Goal: Register for event/course

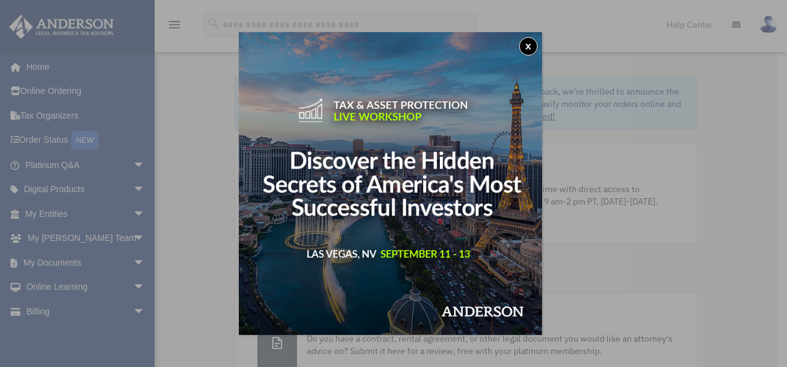
click at [431, 213] on img at bounding box center [390, 183] width 303 height 303
click at [68, 206] on div "x" at bounding box center [393, 183] width 787 height 367
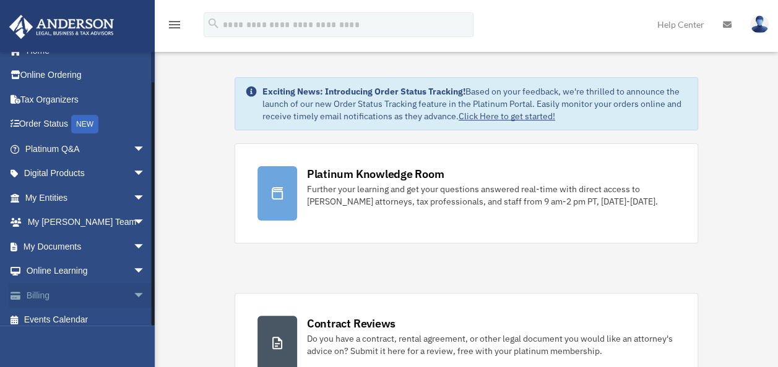
scroll to position [25, 0]
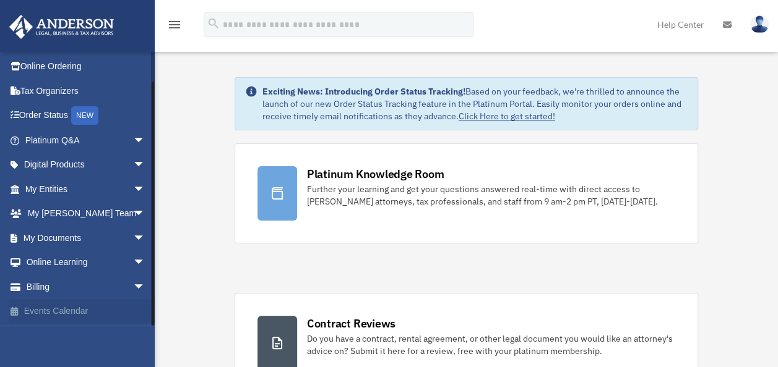
click at [64, 306] on link "Events Calendar" at bounding box center [86, 311] width 155 height 25
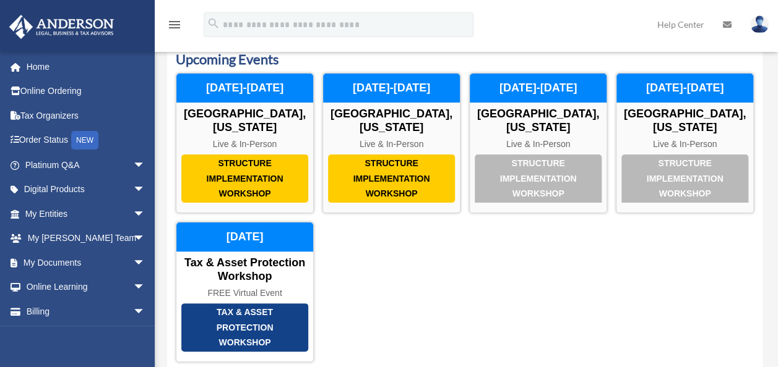
click at [429, 244] on div "Structure Implementation Workshop Las Vegas, Nevada Live & In-Person November 2…" at bounding box center [465, 218] width 578 height 290
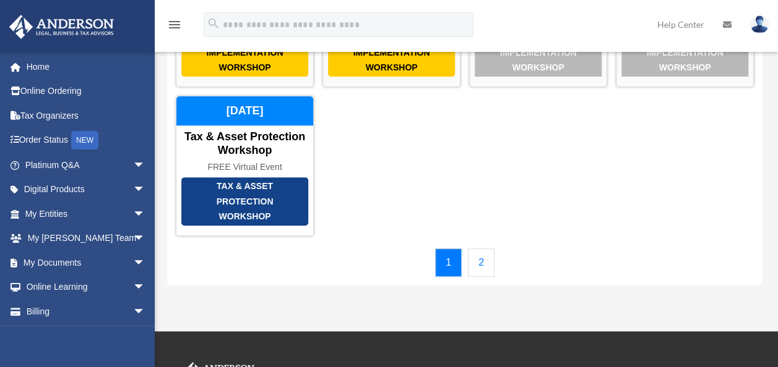
scroll to position [199, 0]
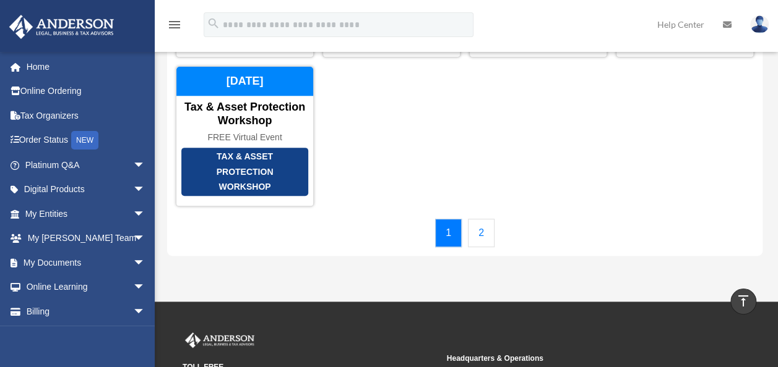
click at [482, 219] on link "2" at bounding box center [481, 233] width 27 height 28
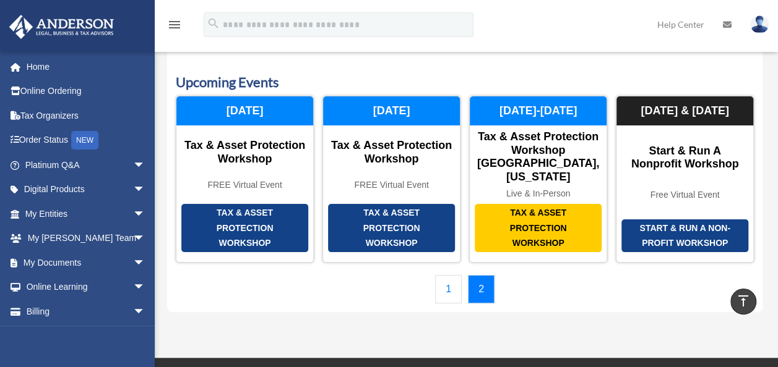
scroll to position [0, 0]
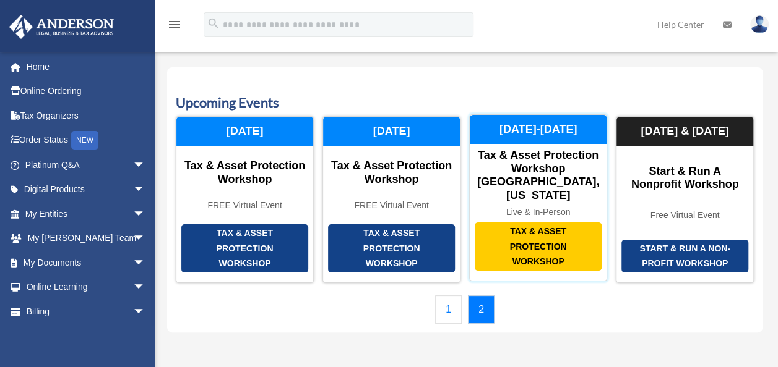
click at [535, 231] on div "Tax & Asset Protection Workshop" at bounding box center [537, 247] width 127 height 48
